Goal: Transaction & Acquisition: Book appointment/travel/reservation

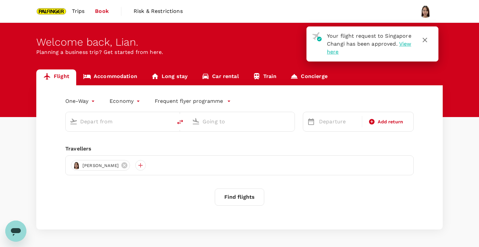
type input "roundtrip"
type input "Singapore Changi (SIN)"
type input "[GEOGRAPHIC_DATA], [GEOGRAPHIC_DATA] (any)"
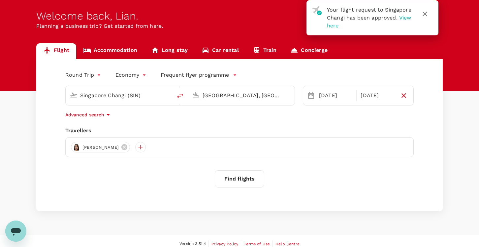
scroll to position [29, 0]
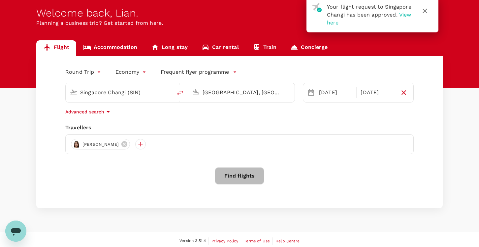
click at [250, 170] on button "Find flights" at bounding box center [240, 175] width 50 height 17
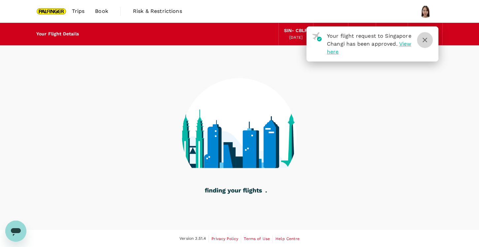
click at [422, 42] on icon "button" at bounding box center [425, 40] width 8 height 8
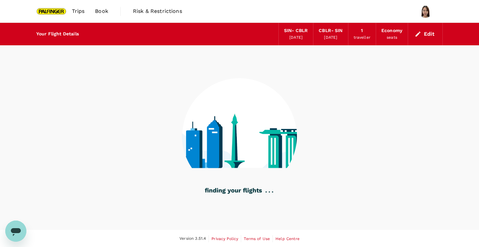
scroll to position [0, 0]
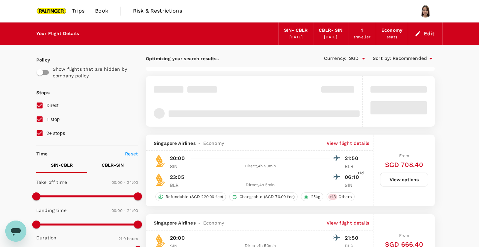
type input "SGD"
type input "1440"
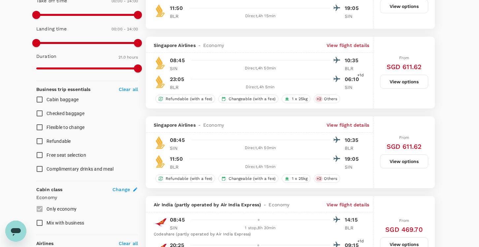
scroll to position [182, 0]
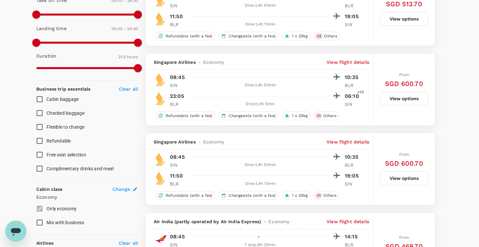
type input "2020"
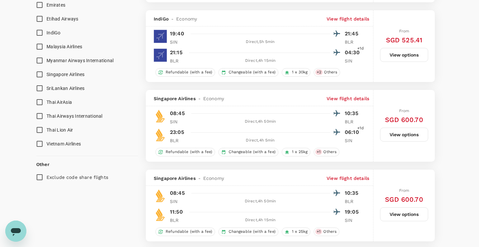
scroll to position [464, 0]
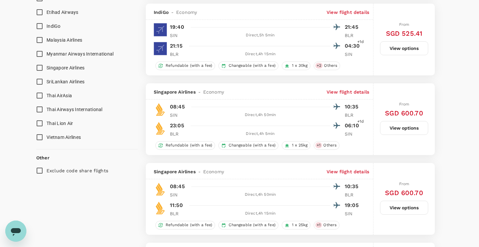
click at [399, 133] on button "View options" at bounding box center [404, 128] width 48 height 14
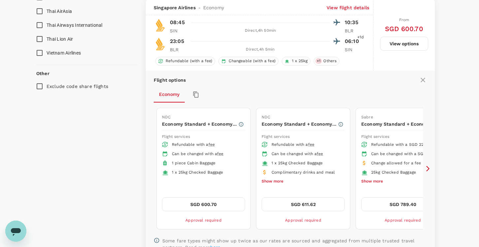
scroll to position [549, 0]
click at [231, 200] on button "SGD 600.70" at bounding box center [203, 203] width 83 height 14
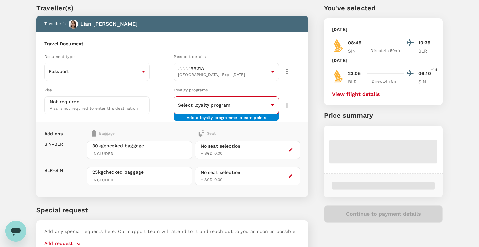
scroll to position [25, 0]
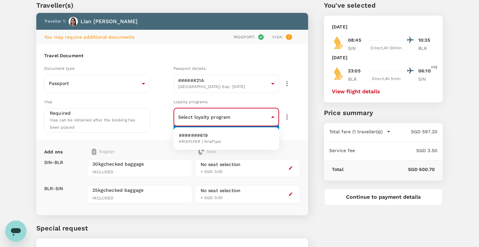
click at [242, 120] on body "Back to flight results Flight review Traveller(s) Traveller 1 : Lian Qi Lia You…" at bounding box center [239, 137] width 479 height 324
click at [245, 137] on li "#######619 KRISFLYER | KrisFlyer" at bounding box center [227, 138] width 106 height 17
type input "788ac845-f7a3-41f1-89d4-c1e5fb08d50f"
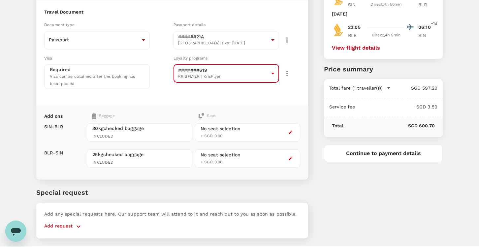
scroll to position [69, 0]
click at [253, 132] on div "No seat selection + SGD 0.00" at bounding box center [247, 132] width 105 height 18
click at [289, 131] on icon "button" at bounding box center [291, 132] width 4 height 4
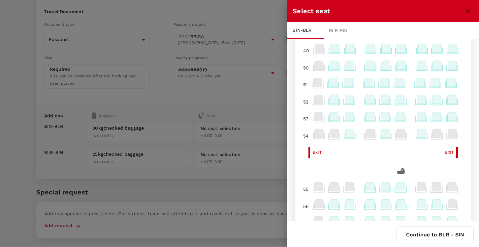
scroll to position [150, 0]
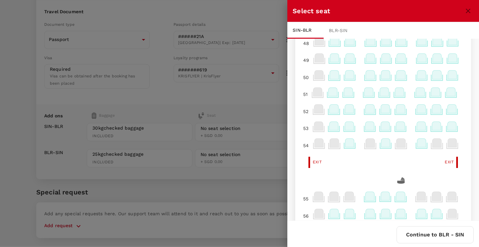
click at [451, 130] on icon at bounding box center [452, 125] width 9 height 9
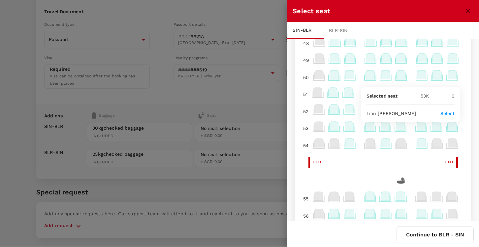
click at [449, 115] on p "Select" at bounding box center [448, 113] width 15 height 7
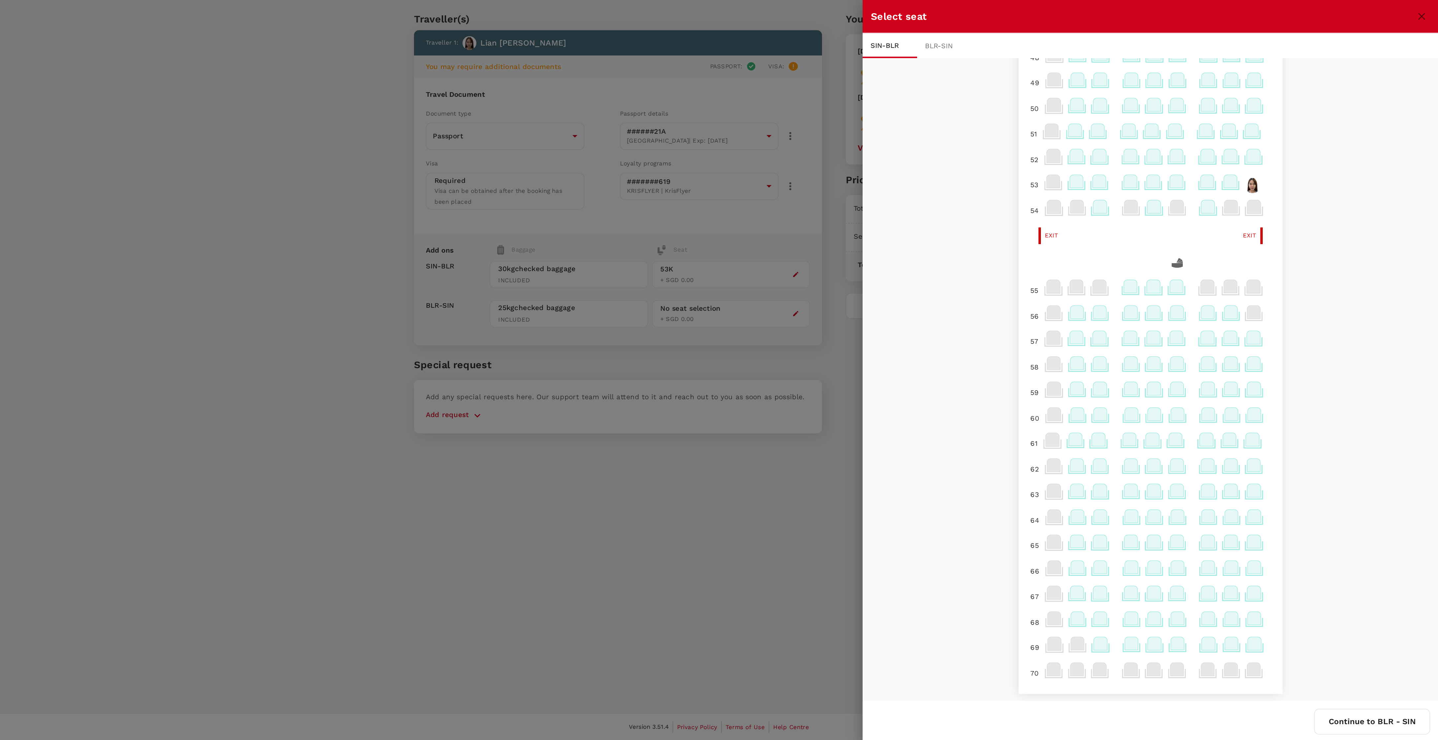
scroll to position [0, 0]
